Goal: Find specific page/section: Find specific page/section

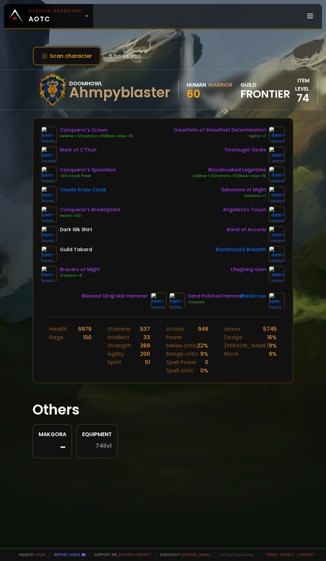
click at [84, 16] on icon at bounding box center [86, 16] width 5 height 5
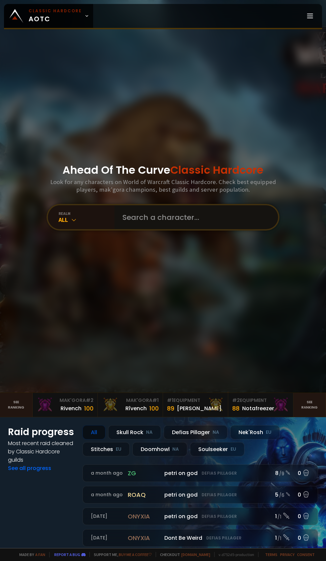
click at [183, 229] on input "text" at bounding box center [193, 217] width 151 height 24
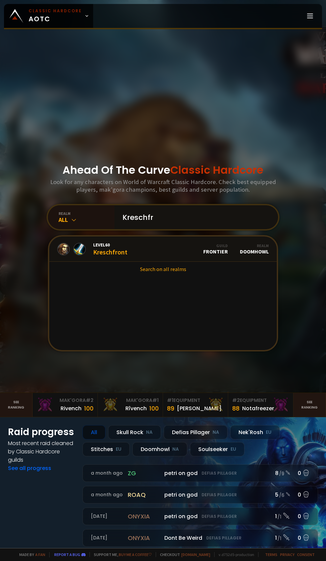
type input "Kreschfr"
click at [122, 256] on div "Level 60 Kreschfront" at bounding box center [110, 249] width 34 height 14
